Goal: Task Accomplishment & Management: Use online tool/utility

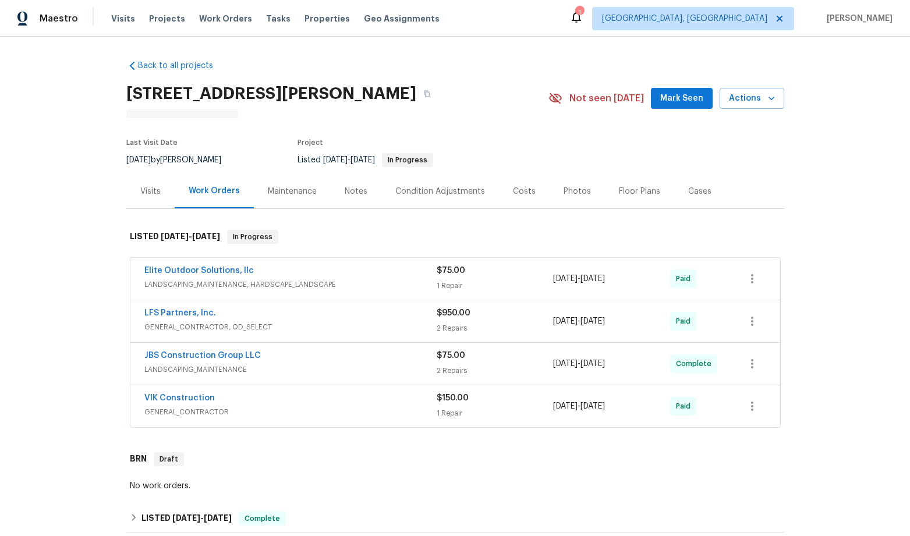
click at [236, 290] on span "LANDSCAPING_MAINTENANCE, HARDSCAPE_LANDSCAPE" at bounding box center [290, 285] width 292 height 12
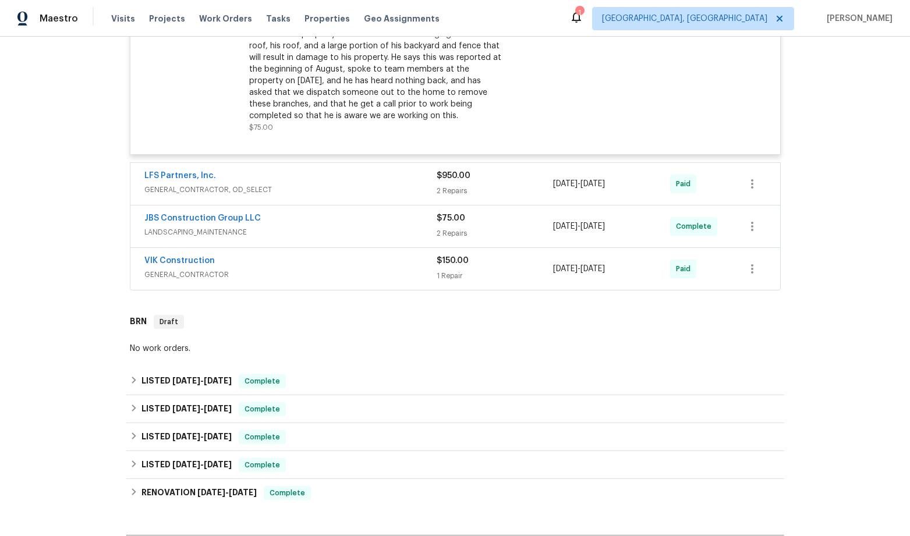
scroll to position [407, 0]
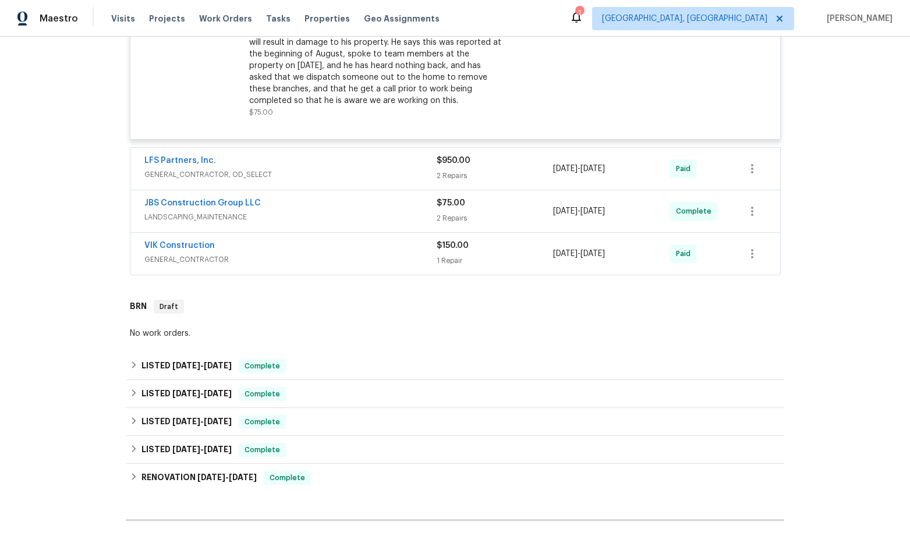
click at [257, 197] on div "JBS Construction Group LLC" at bounding box center [290, 204] width 292 height 14
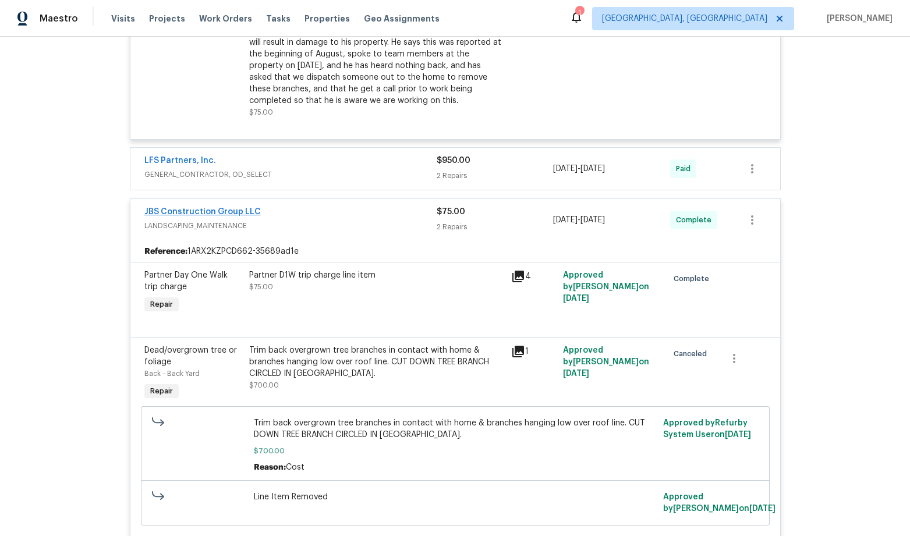
click at [182, 206] on span "JBS Construction Group LLC" at bounding box center [202, 212] width 116 height 12
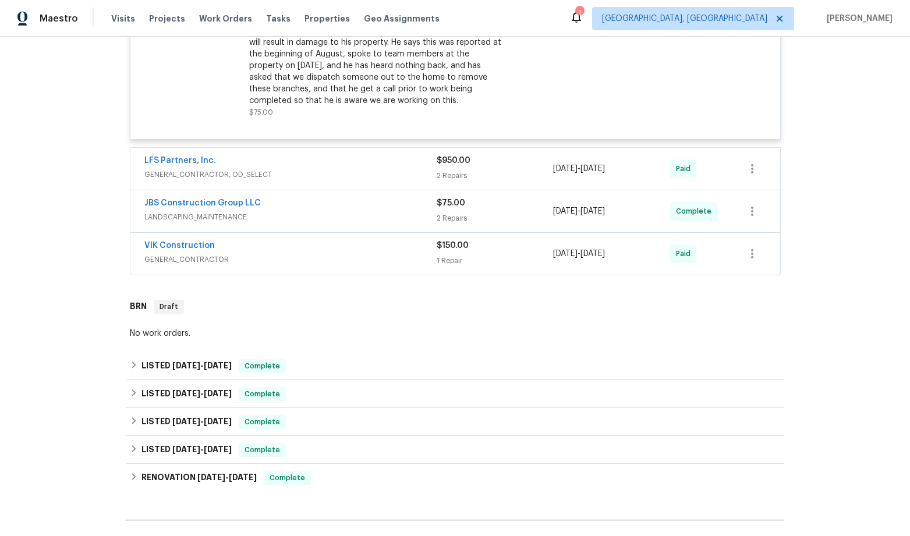
click at [180, 211] on span "LANDSCAPING_MAINTENANCE" at bounding box center [290, 217] width 292 height 12
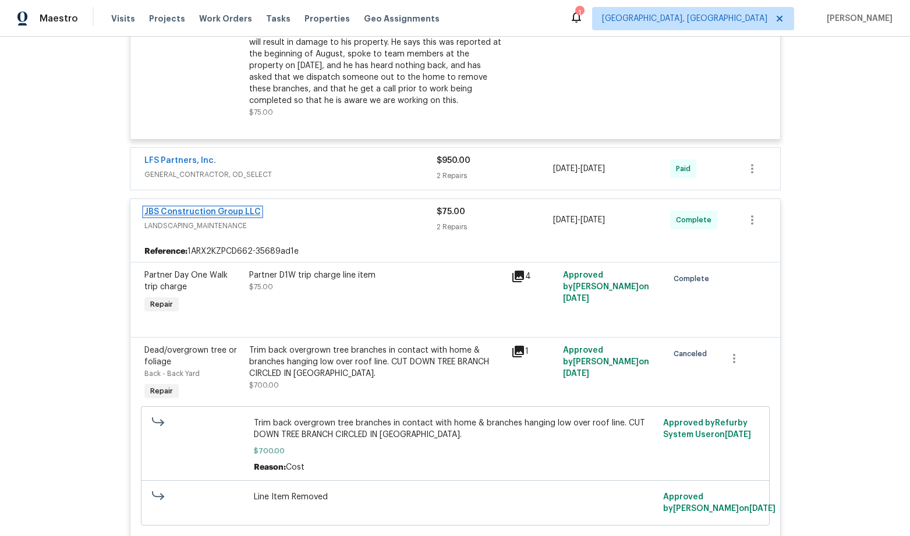
click at [182, 208] on link "JBS Construction Group LLC" at bounding box center [202, 212] width 116 height 8
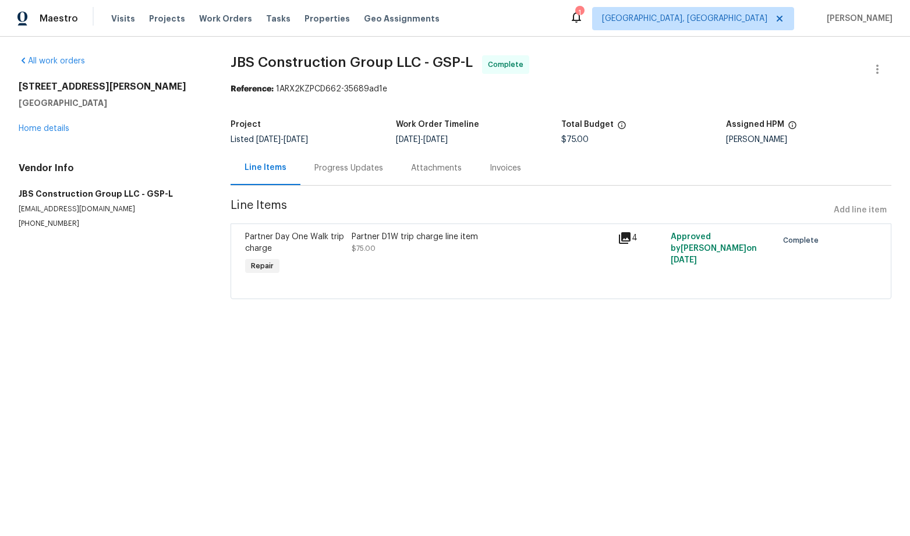
click at [433, 60] on span "JBS Construction Group LLC - GSP-L" at bounding box center [351, 62] width 242 height 14
click at [432, 60] on span "JBS Construction Group LLC - GSP-L" at bounding box center [351, 62] width 242 height 14
